Goal: Task Accomplishment & Management: Use online tool/utility

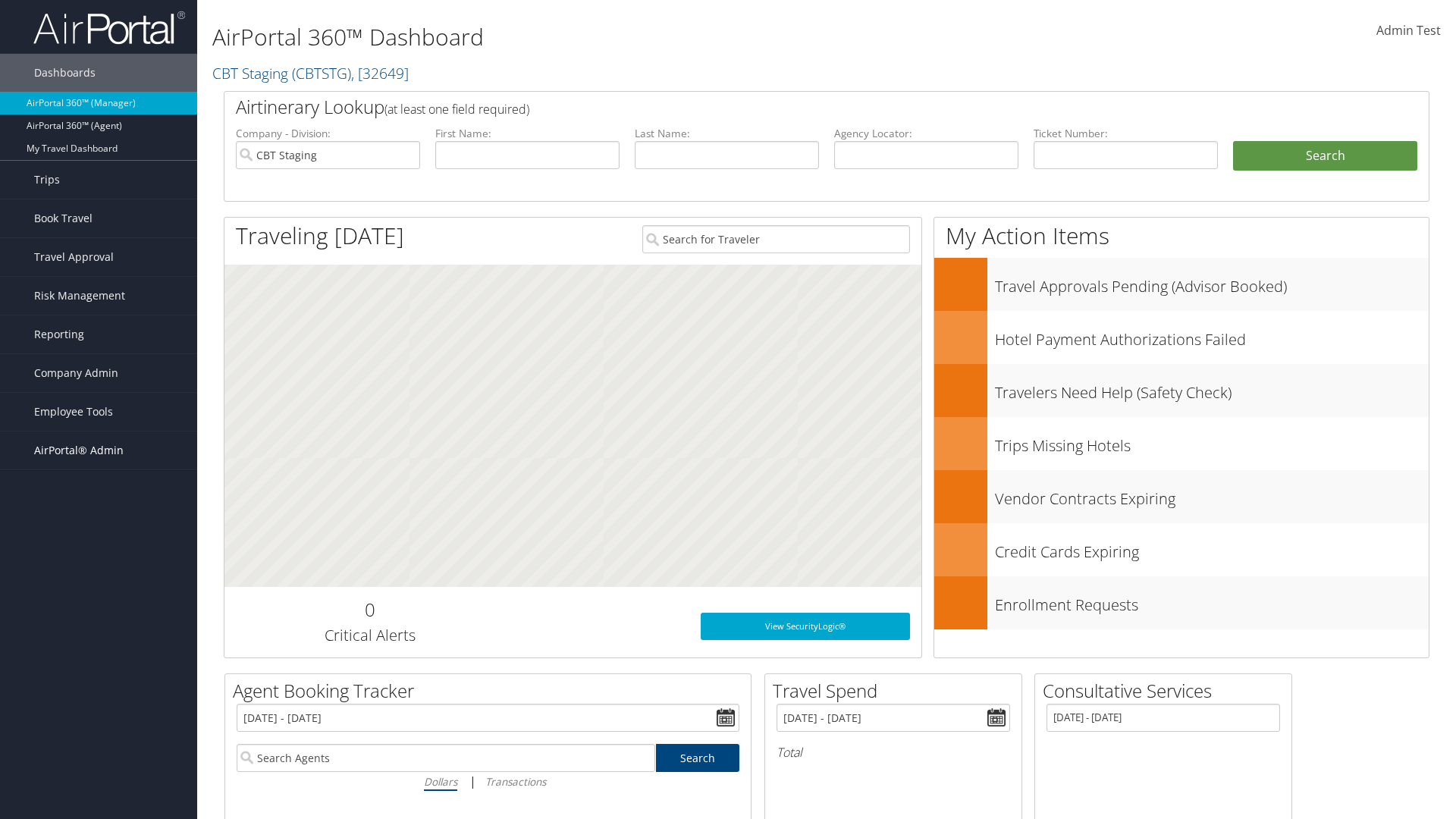
click at [98, 451] on span "AirPortal® Admin" at bounding box center [78, 450] width 89 height 38
click at [98, 606] on link "Analytics" at bounding box center [98, 618] width 197 height 23
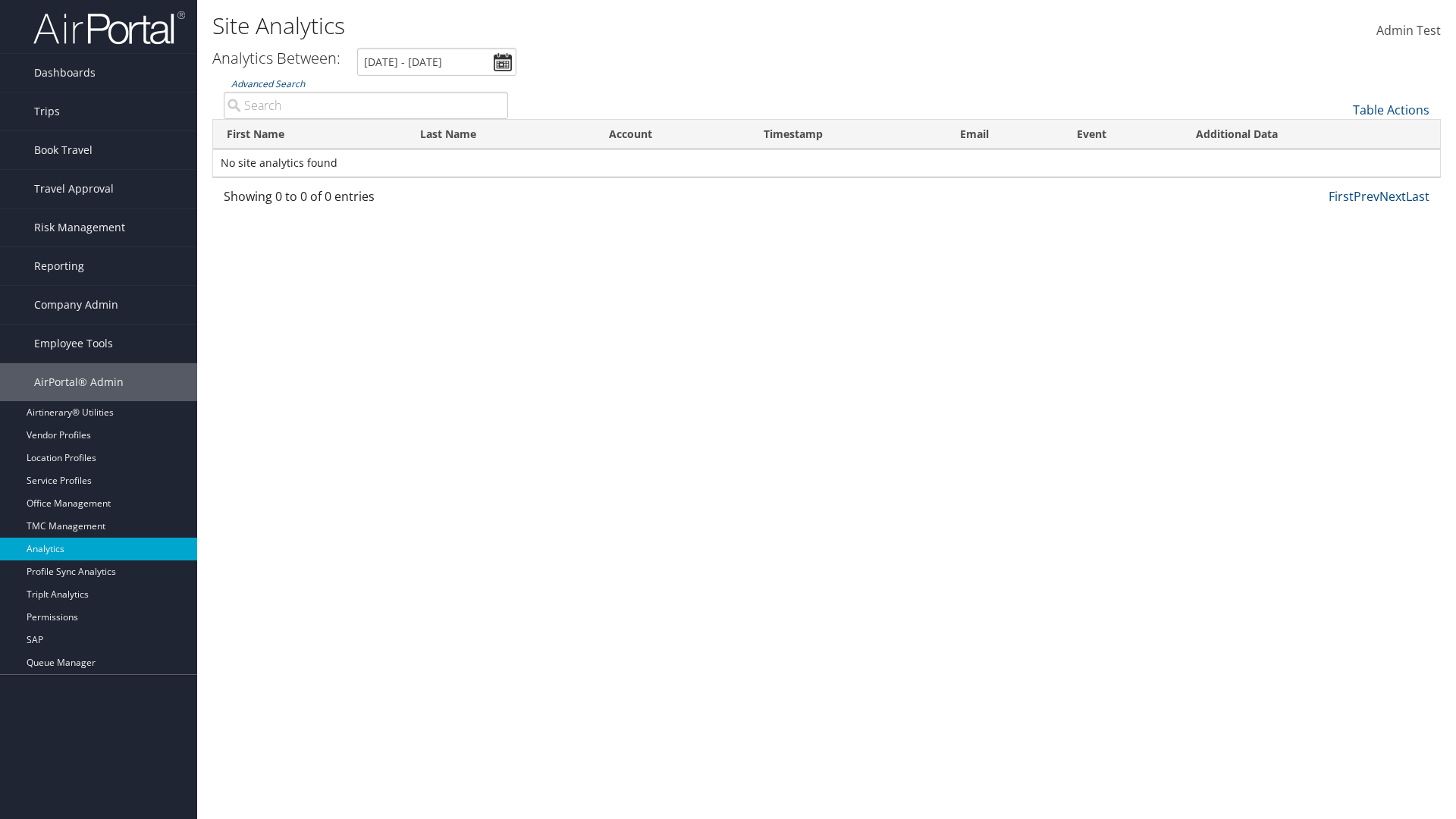
click at [268, 83] on link "Advanced Search" at bounding box center [268, 84] width 74 height 13
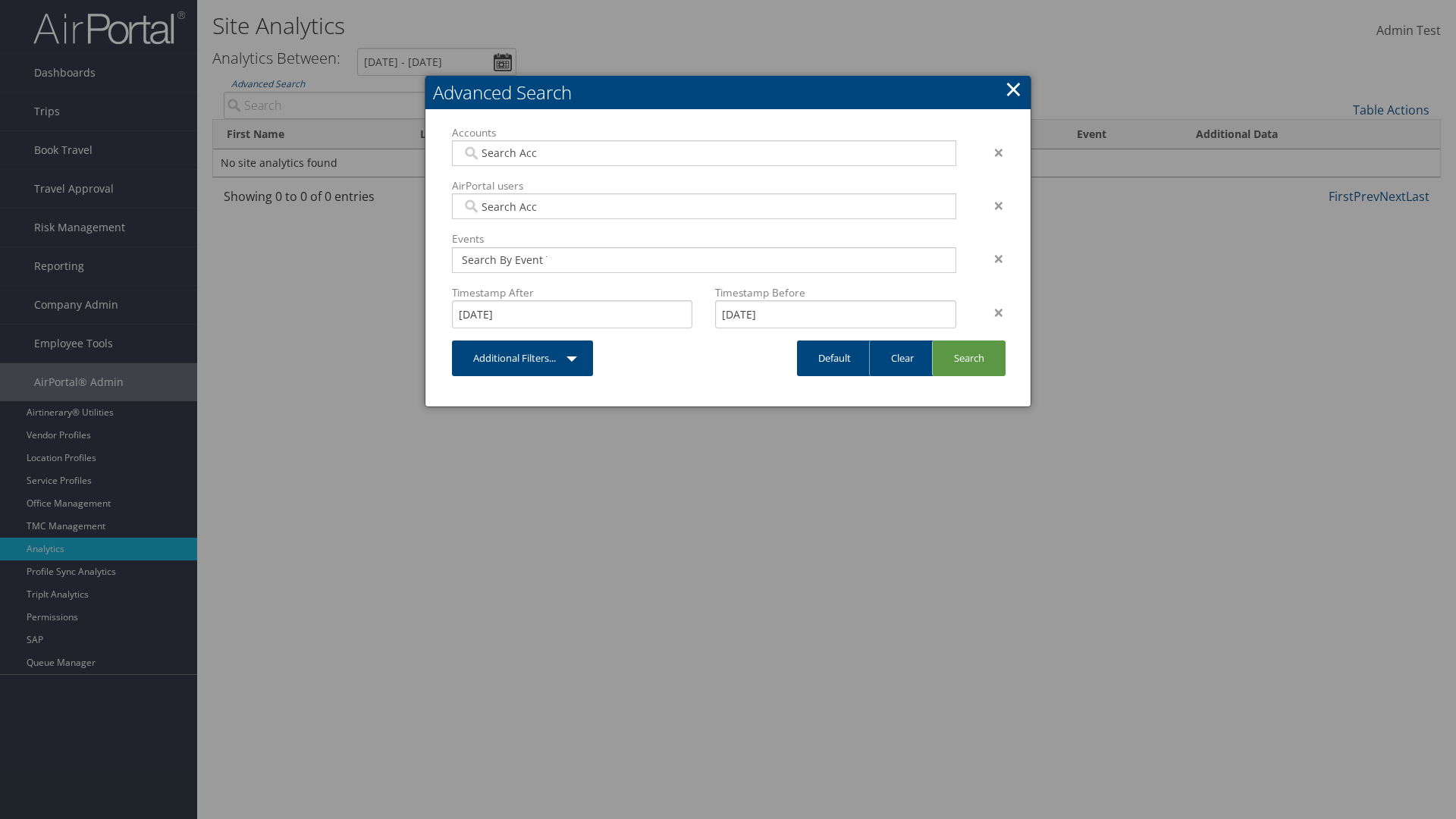
click at [1013, 88] on link "×" at bounding box center [1013, 88] width 18 height 30
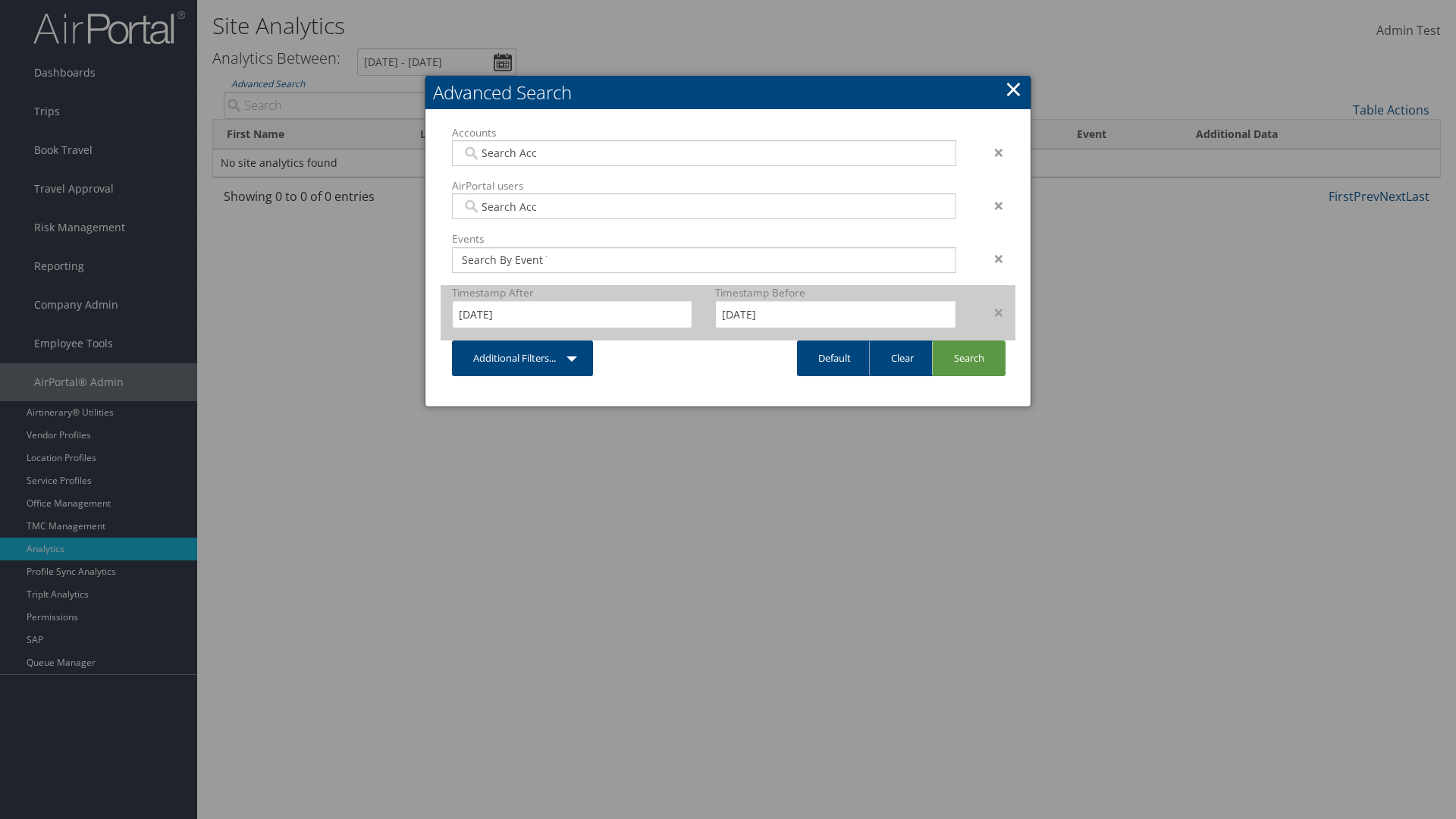
click at [991, 311] on div "×" at bounding box center [991, 312] width 48 height 18
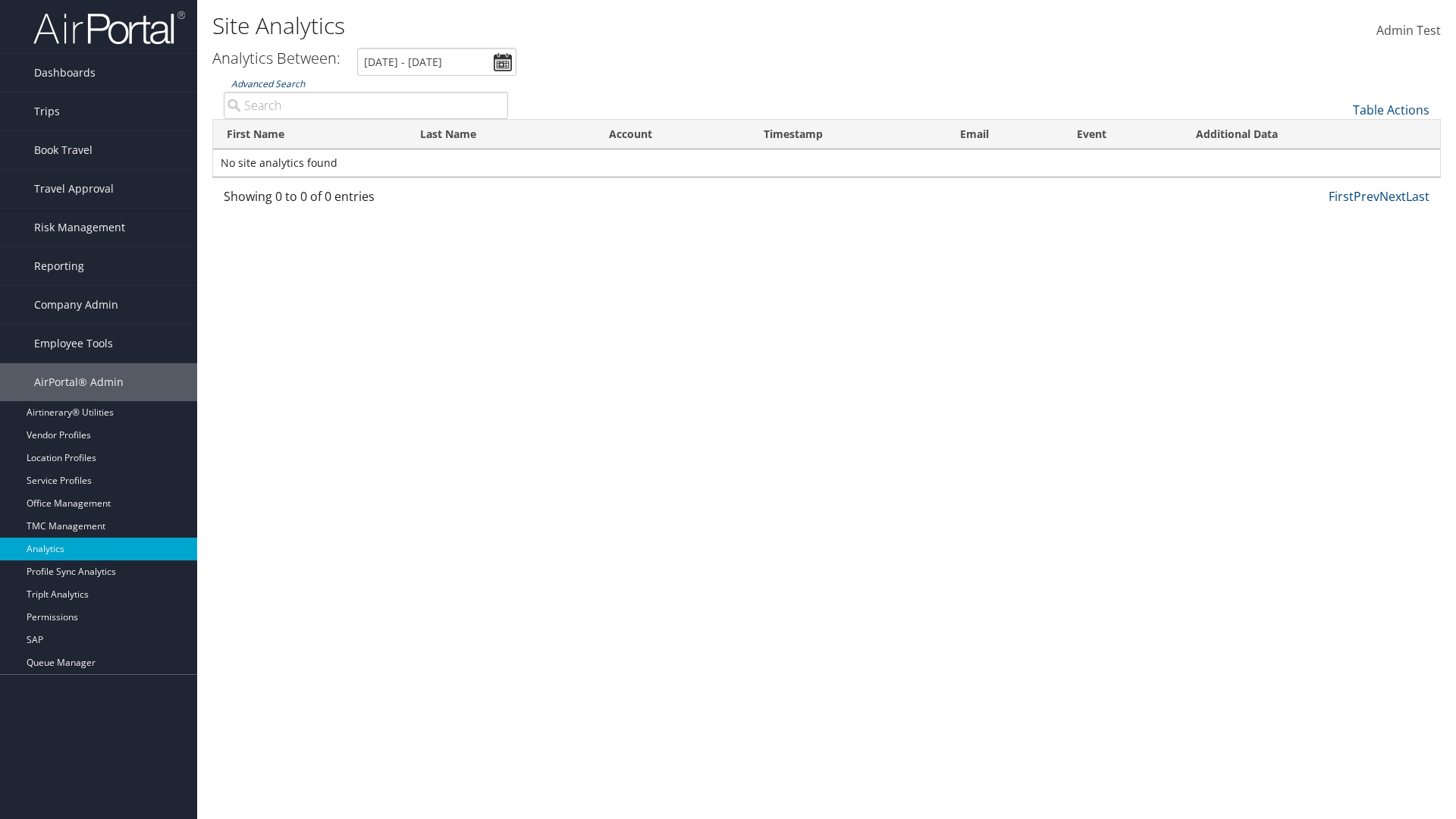
click at [268, 83] on link "Advanced Search" at bounding box center [268, 84] width 74 height 13
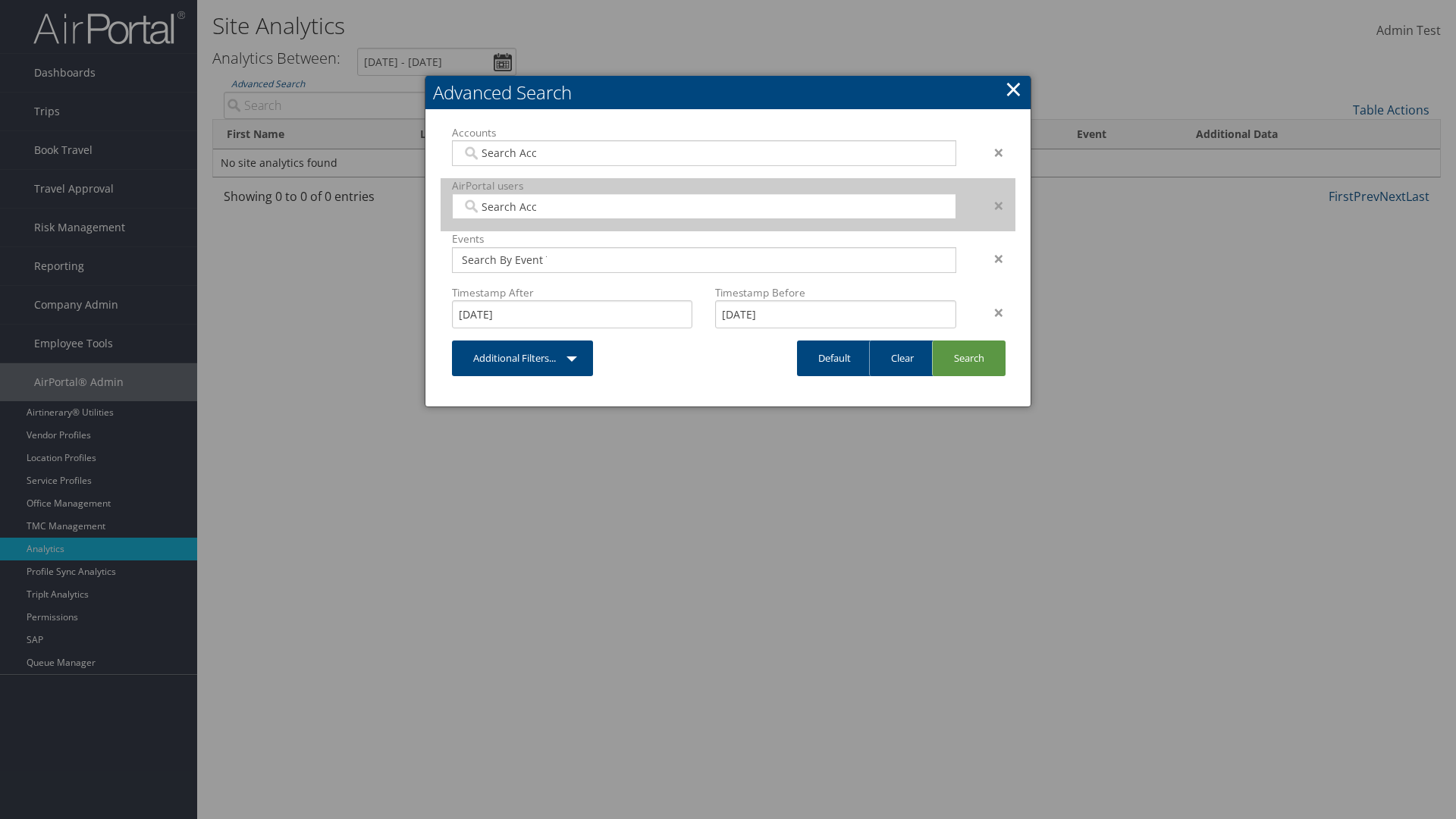
click at [505, 206] on input "search" at bounding box center [504, 206] width 85 height 15
type input "Wanda Download"
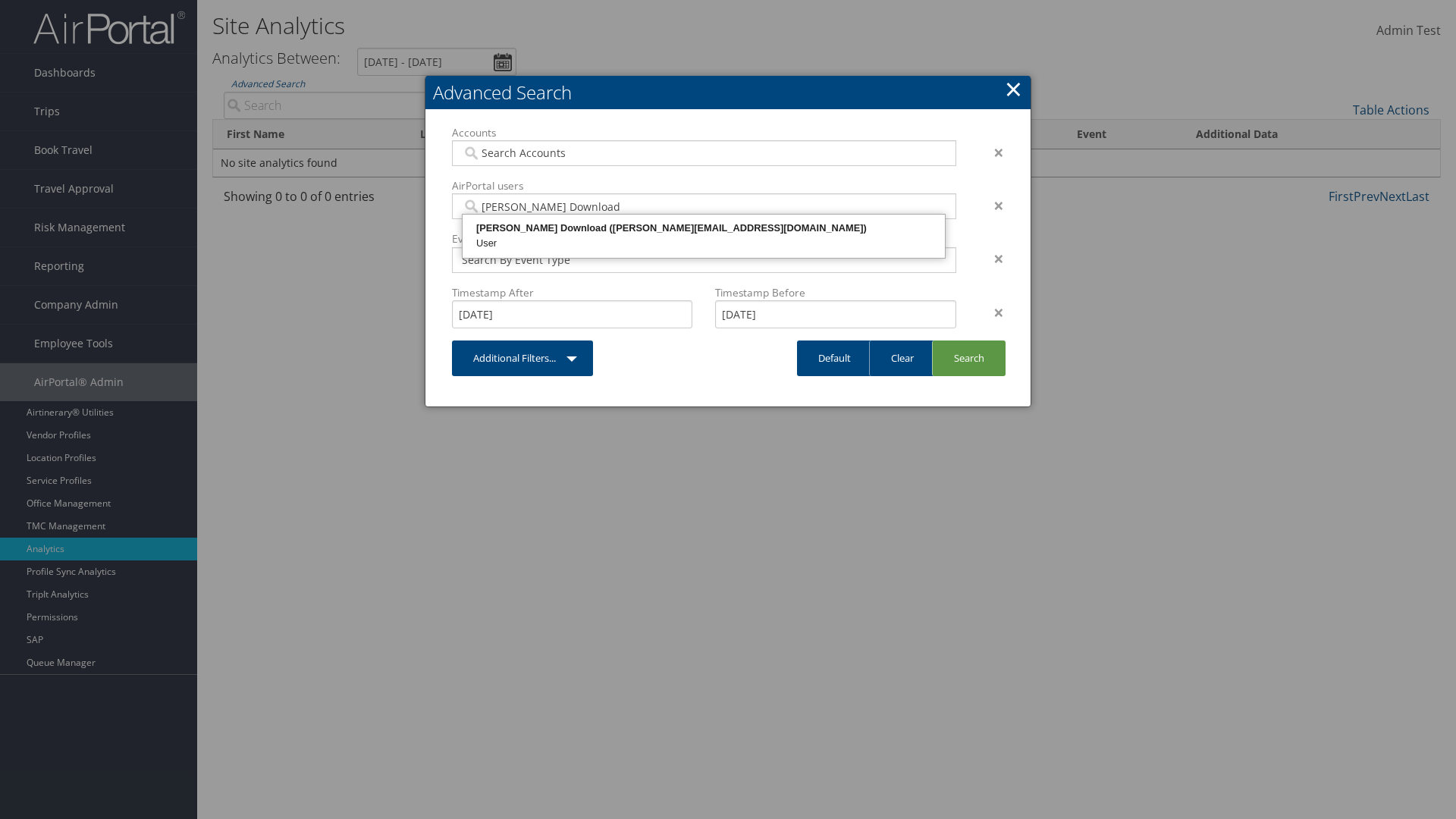
click at [704, 228] on div "Wanda Download (wanda@test868356.com)" at bounding box center [703, 228] width 478 height 15
type input "868356"
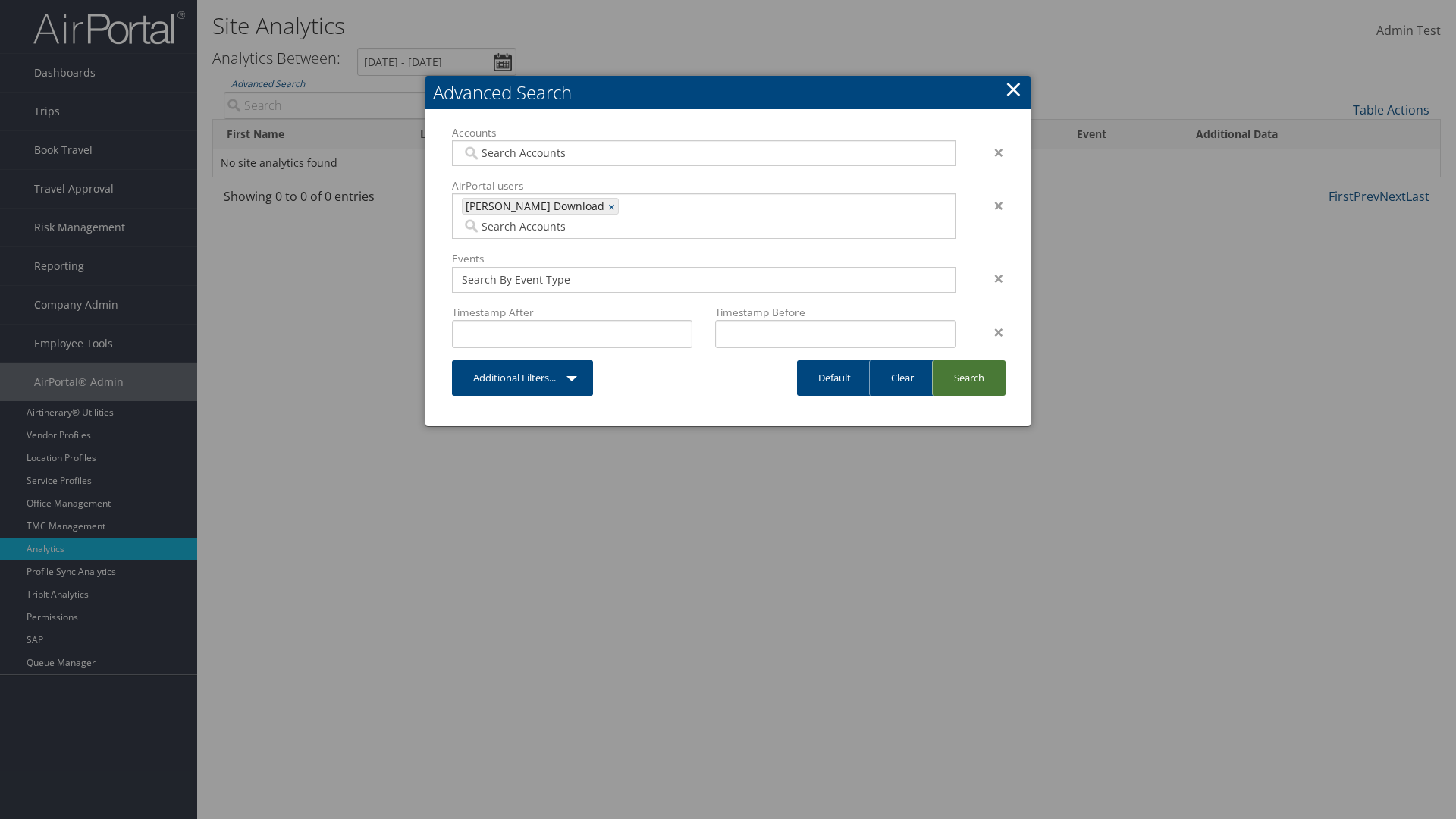
click at [968, 360] on link "Search" at bounding box center [969, 378] width 74 height 35
